Goal: Understand process/instructions: Learn how to perform a task or action

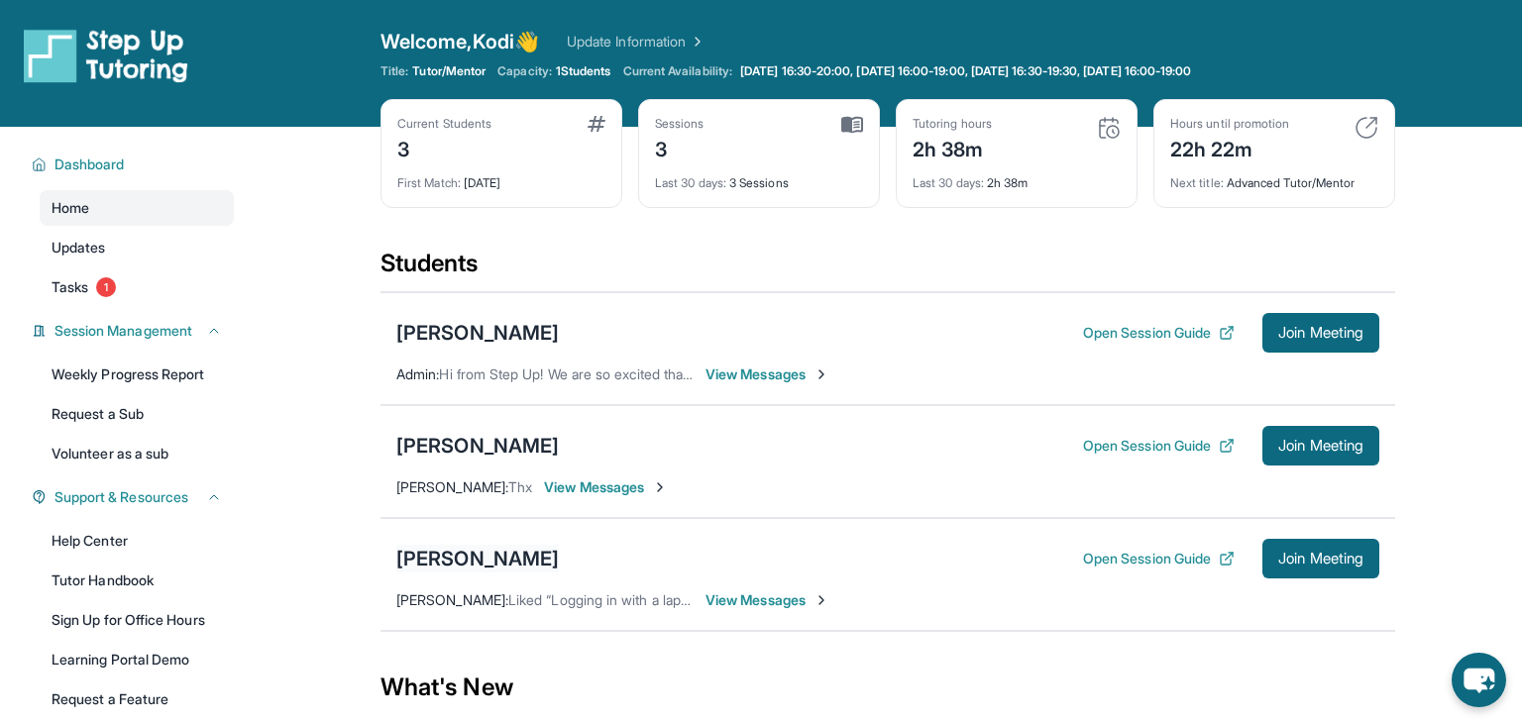
click at [559, 554] on div "[PERSON_NAME]" at bounding box center [477, 559] width 163 height 28
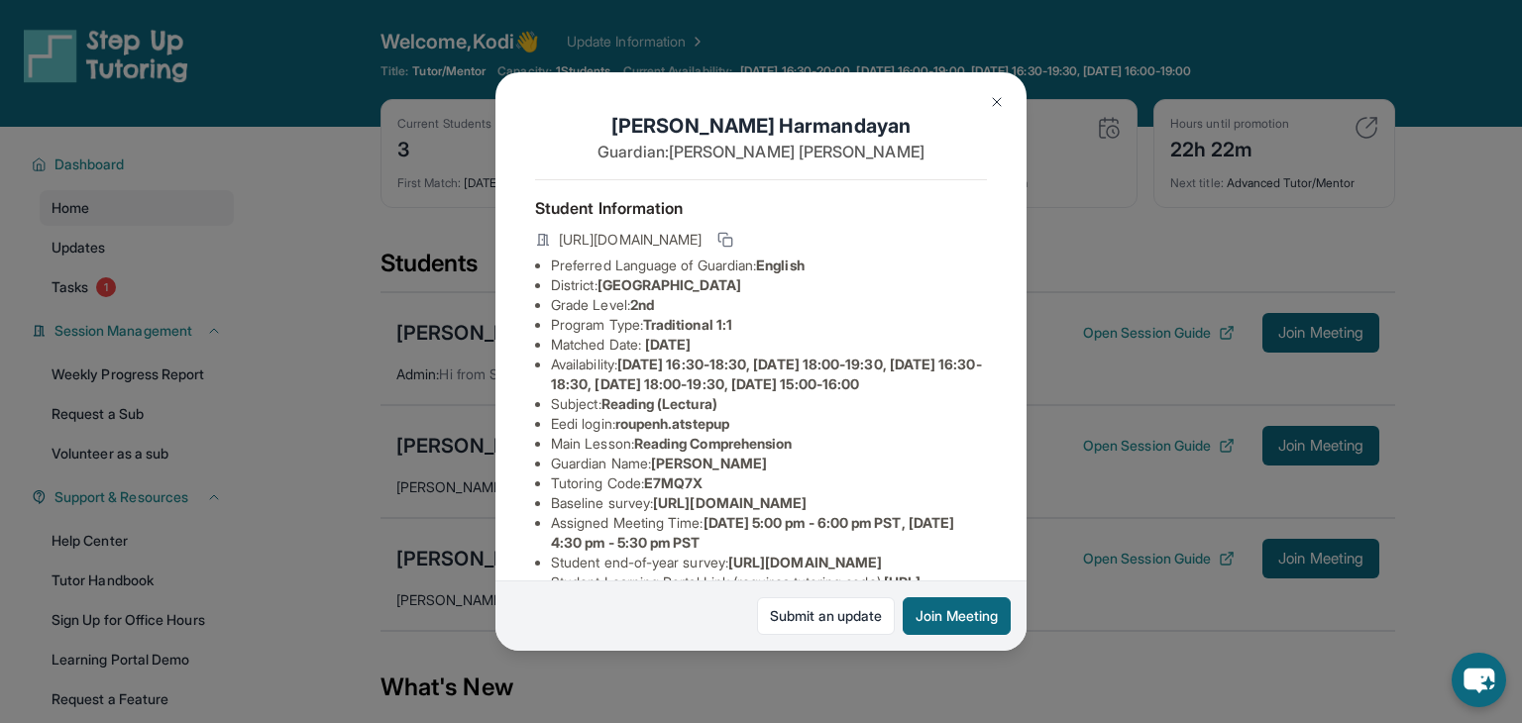
click at [987, 102] on button at bounding box center [997, 102] width 40 height 40
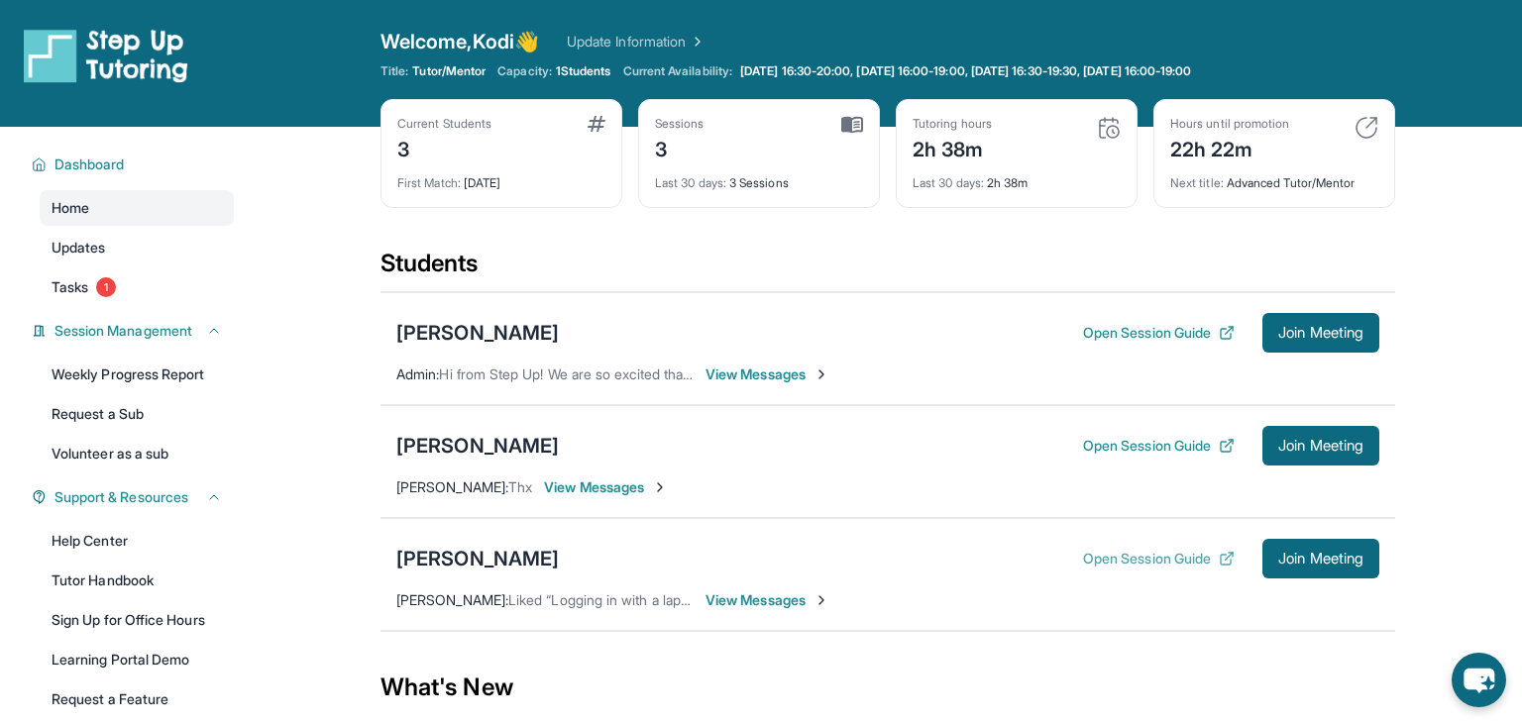
click at [1103, 550] on button "Open Session Guide" at bounding box center [1159, 559] width 152 height 20
